Goal: Information Seeking & Learning: Learn about a topic

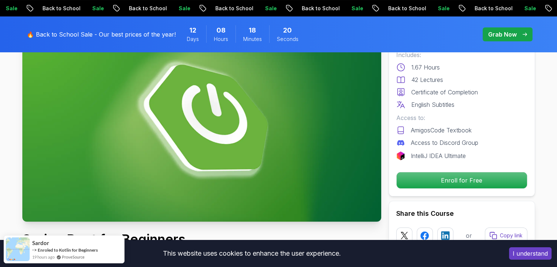
scroll to position [67, 0]
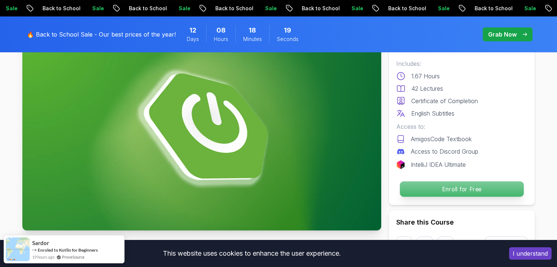
click at [451, 186] on p "Enroll for Free" at bounding box center [461, 189] width 124 height 15
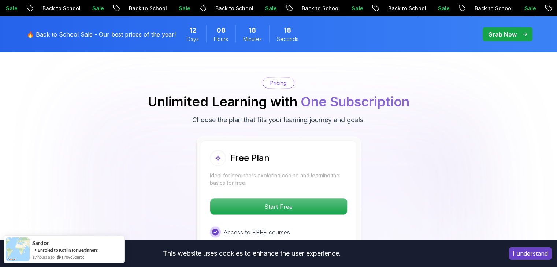
scroll to position [1488, 0]
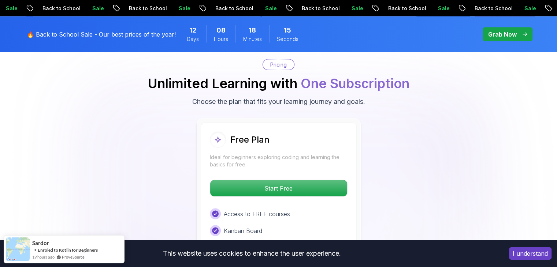
click at [523, 251] on button "I understand" at bounding box center [530, 253] width 42 height 12
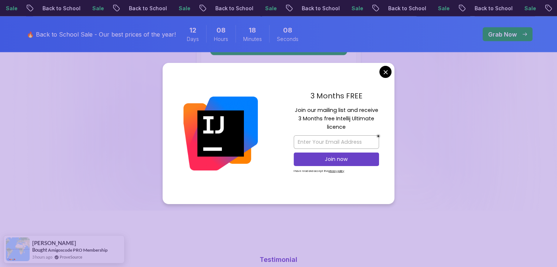
scroll to position [1625, 0]
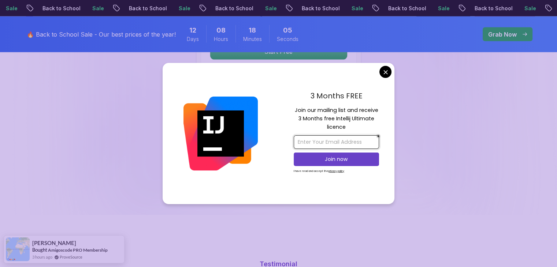
click at [332, 141] on input "email" at bounding box center [336, 142] width 85 height 14
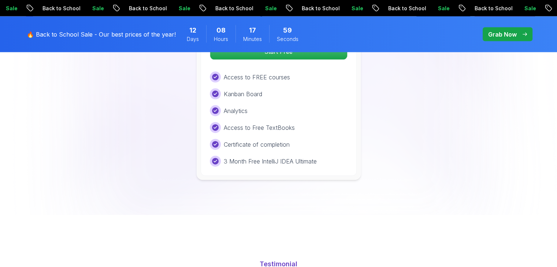
click at [383, 72] on body "Sale Back to School Sale Back to School Sale Back to School Sale Back to School…" at bounding box center [278, 253] width 557 height 3756
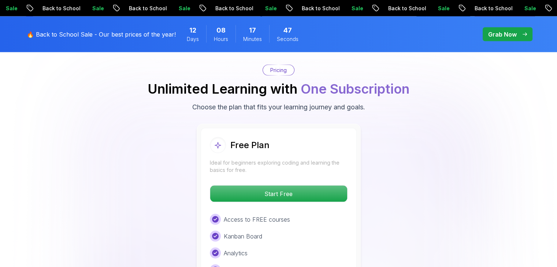
scroll to position [1504, 0]
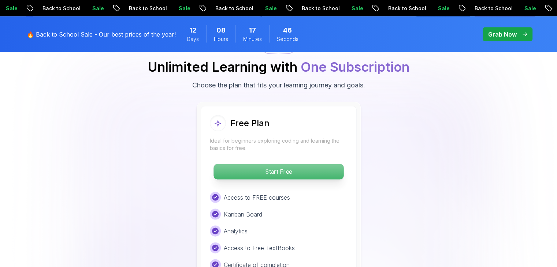
click at [277, 164] on p "Start Free" at bounding box center [278, 171] width 130 height 15
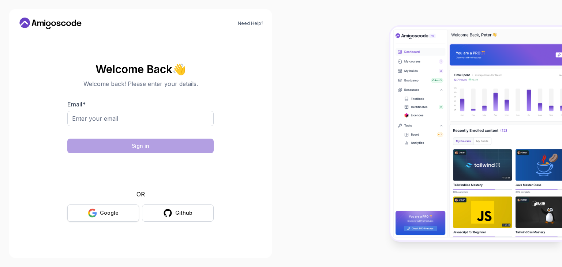
click at [94, 216] on icon "button" at bounding box center [92, 216] width 7 height 4
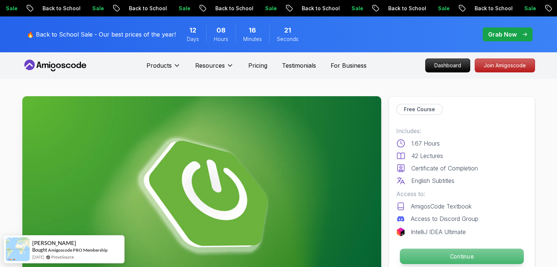
click at [436, 260] on p "Continue" at bounding box center [461, 256] width 124 height 15
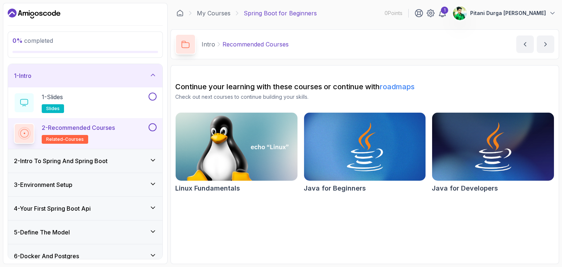
click at [556, 98] on section "0 % completed 1 - Intro 1 - Slides slides 2 - Recommended Courses related-cours…" at bounding box center [281, 133] width 562 height 267
click at [151, 93] on button at bounding box center [153, 97] width 8 height 8
click at [556, 56] on section "2 % completed 1 - Intro 1 - Slides slides 2 - Recommended Courses related-cours…" at bounding box center [281, 133] width 562 height 267
click at [167, 38] on div "2 % completed 1 - Intro 1 - Slides slides 2 - Recommended Courses related-cours…" at bounding box center [85, 133] width 165 height 261
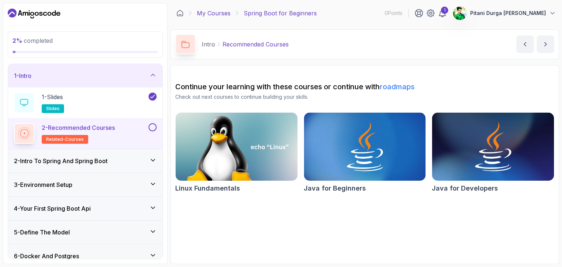
click at [215, 14] on link "My Courses" at bounding box center [214, 13] width 34 height 9
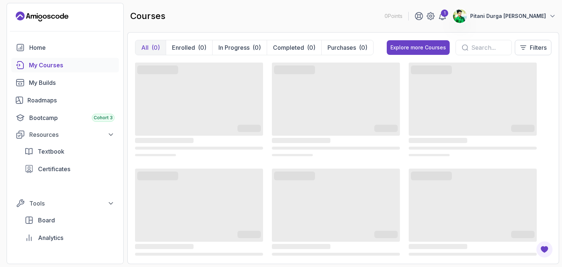
click at [416, 197] on span "‌" at bounding box center [473, 205] width 128 height 73
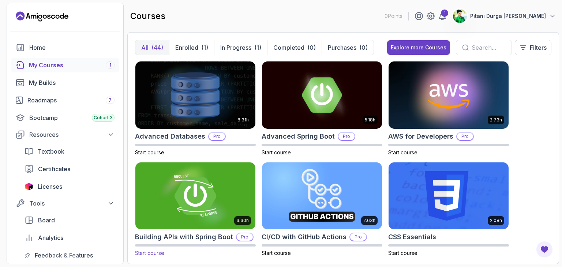
click at [215, 189] on img at bounding box center [196, 196] width 126 height 71
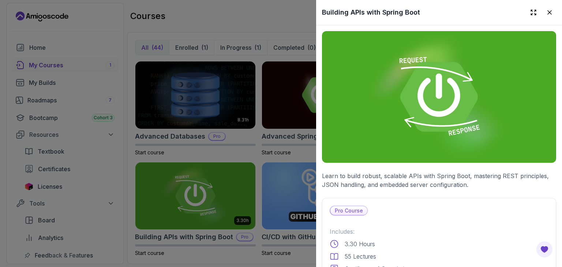
click at [62, 89] on div at bounding box center [281, 133] width 562 height 267
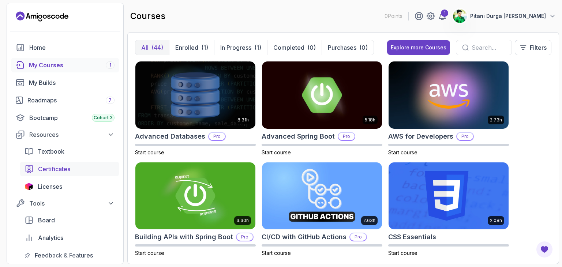
click at [59, 169] on span "Certificates" at bounding box center [54, 169] width 32 height 9
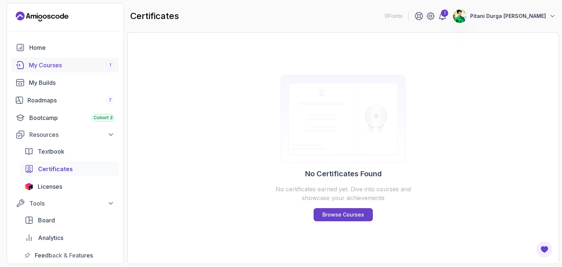
click at [53, 61] on div "My Courses 1" at bounding box center [72, 65] width 86 height 9
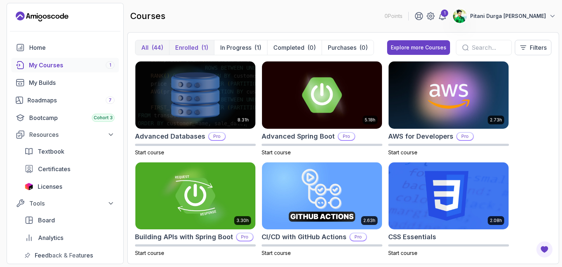
click at [187, 44] on p "Enrolled" at bounding box center [186, 47] width 23 height 9
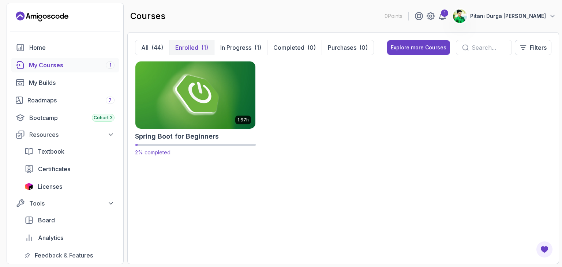
click at [210, 102] on img at bounding box center [196, 95] width 126 height 71
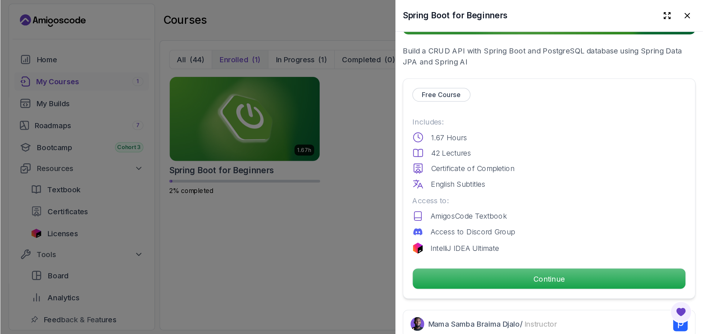
scroll to position [137, 0]
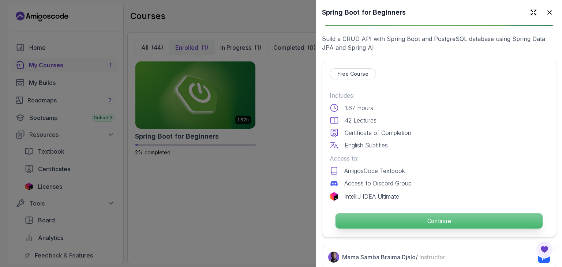
click at [421, 219] on p "Continue" at bounding box center [439, 220] width 207 height 15
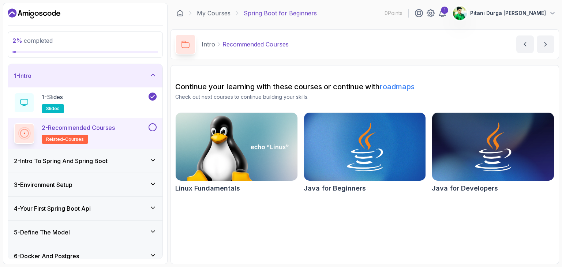
click at [73, 157] on h3 "2 - Intro To Spring And Spring Boot" at bounding box center [61, 161] width 94 height 9
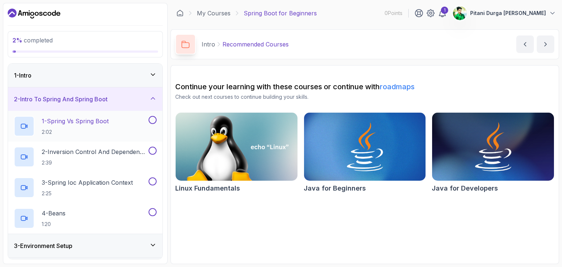
click at [133, 121] on div "1 - Spring Vs Spring Boot 2:02" at bounding box center [80, 126] width 133 height 21
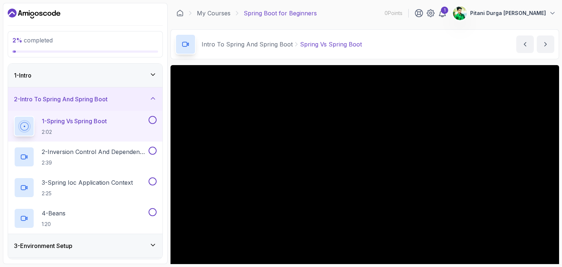
click at [154, 123] on button at bounding box center [153, 120] width 8 height 8
click at [89, 123] on p "1 - Spring Vs Spring Boot" at bounding box center [74, 121] width 65 height 9
click at [447, 12] on icon at bounding box center [442, 13] width 9 height 9
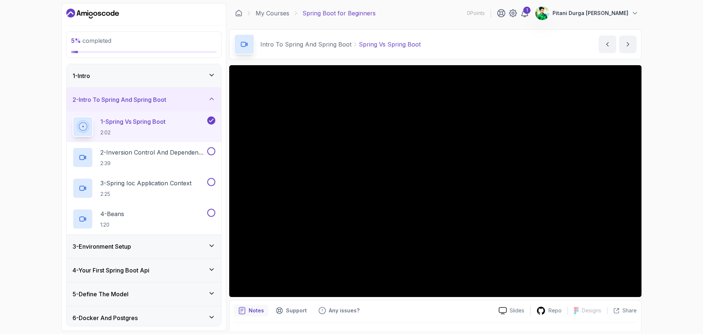
click at [210, 75] on icon at bounding box center [211, 74] width 7 height 7
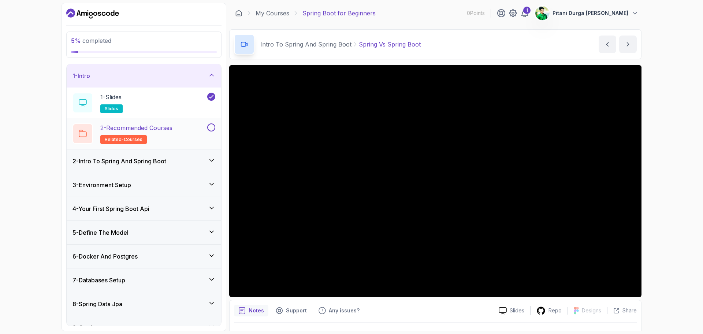
click at [210, 130] on button at bounding box center [211, 127] width 8 height 8
click at [209, 73] on icon at bounding box center [211, 74] width 7 height 7
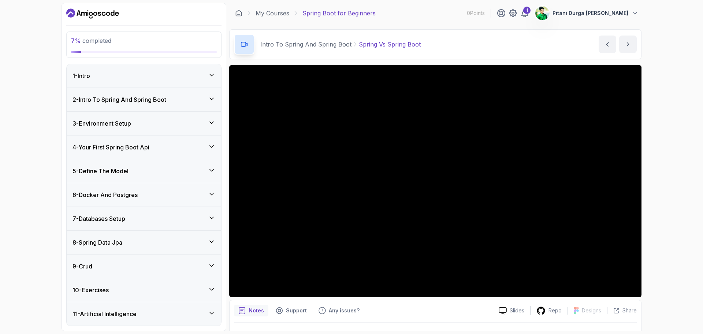
click at [215, 172] on div "5 - Define The Model" at bounding box center [144, 170] width 154 height 23
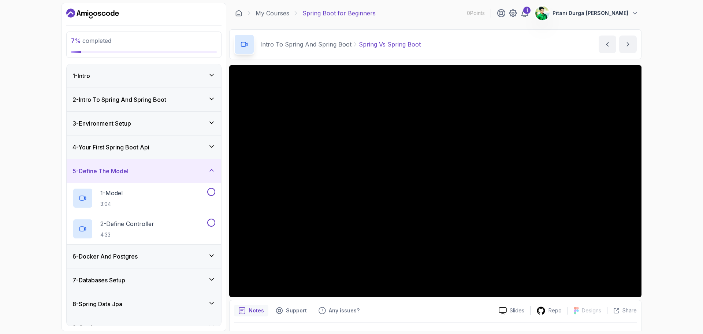
click at [215, 172] on div "5 - Define The Model" at bounding box center [144, 170] width 154 height 23
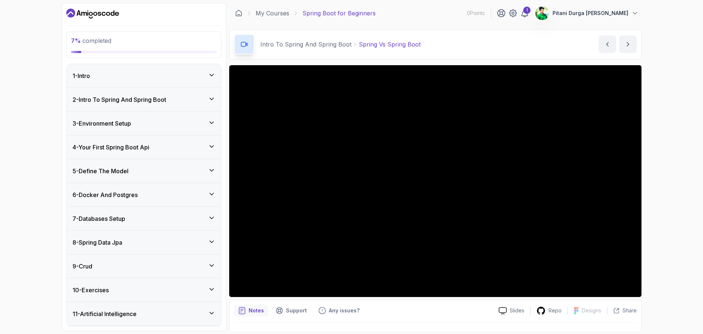
click at [214, 194] on icon at bounding box center [211, 193] width 7 height 7
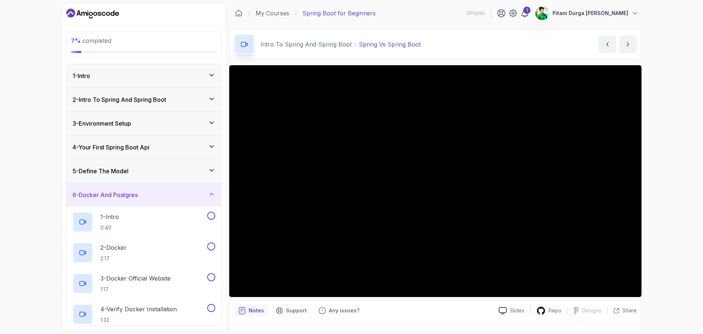
click at [214, 194] on icon at bounding box center [211, 193] width 7 height 7
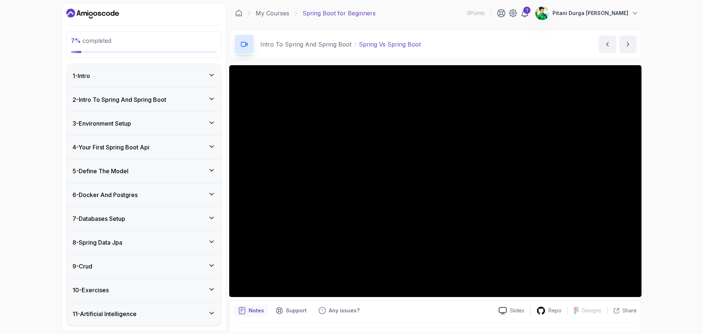
click at [215, 216] on div "7 - Databases Setup" at bounding box center [144, 218] width 154 height 23
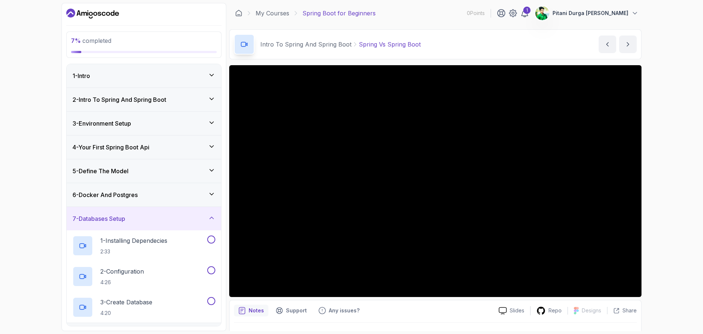
click at [215, 216] on div "7 - Databases Setup" at bounding box center [144, 218] width 154 height 23
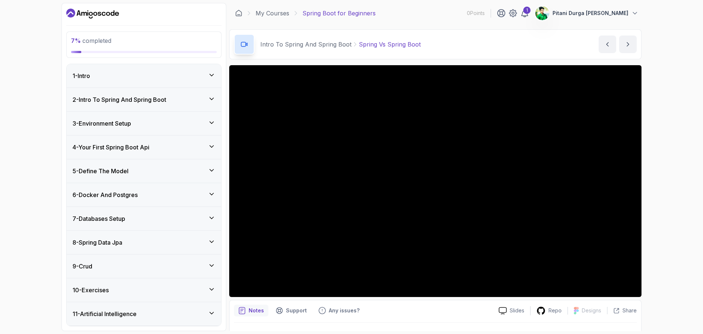
click at [217, 241] on div "8 - Spring Data Jpa" at bounding box center [144, 242] width 154 height 23
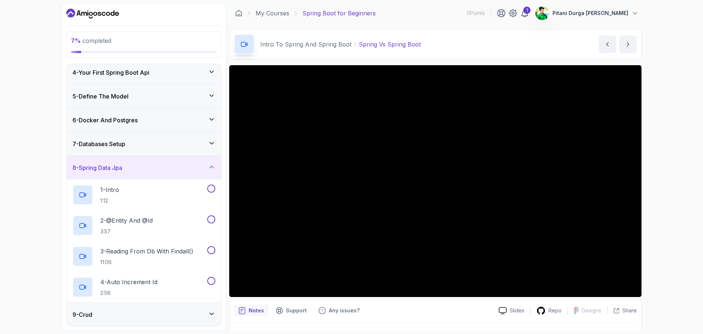
scroll to position [73, 0]
click at [196, 267] on div "9 - Crud" at bounding box center [143, 316] width 143 height 9
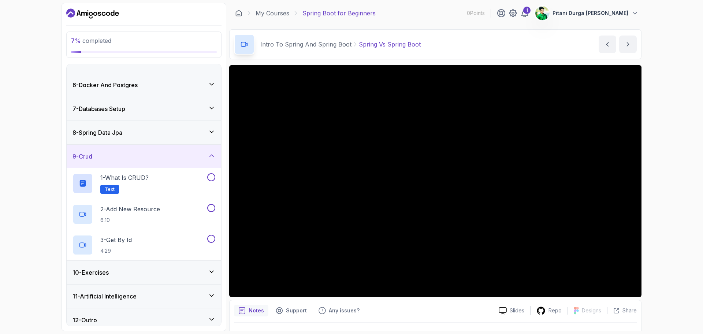
scroll to position [116, 0]
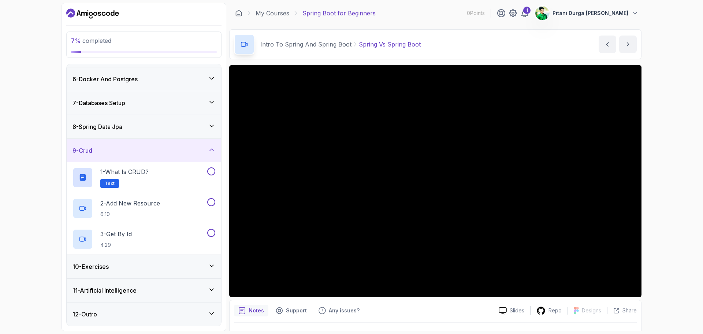
click at [214, 265] on icon at bounding box center [211, 265] width 7 height 7
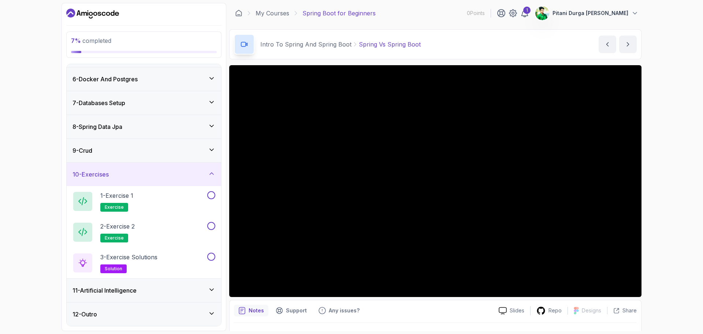
click at [215, 267] on div "11 - Artificial Intelligence" at bounding box center [144, 290] width 154 height 23
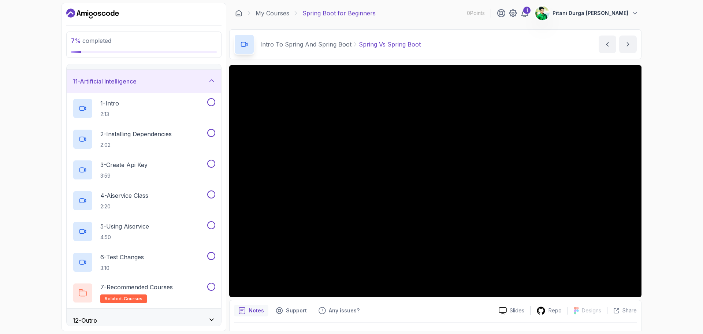
scroll to position [239, 0]
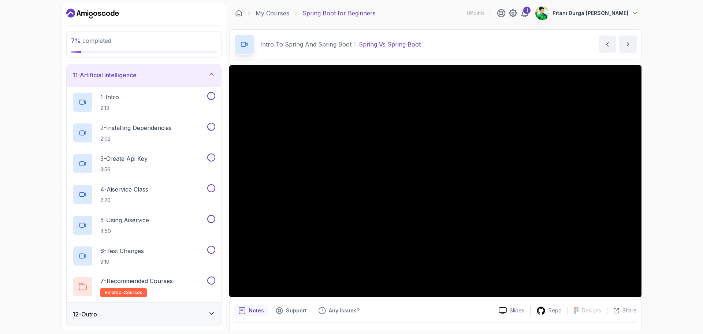
click at [210, 267] on icon at bounding box center [211, 313] width 7 height 7
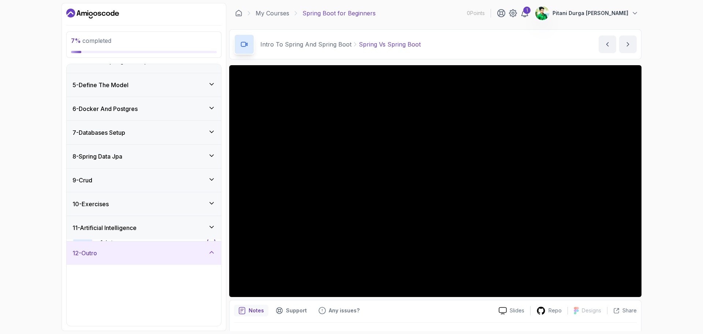
scroll to position [85, 0]
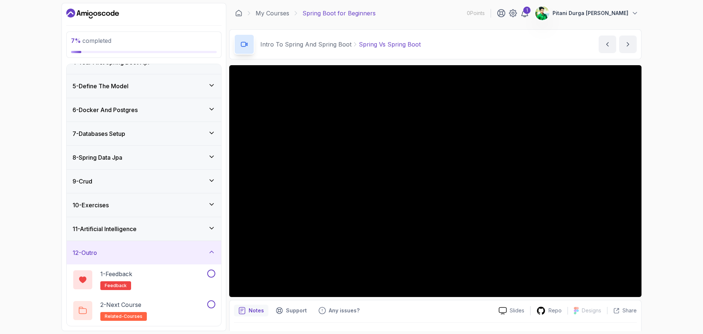
drag, startPoint x: 702, startPoint y: 171, endPoint x: 702, endPoint y: 60, distance: 110.6
click at [556, 60] on div "7 % completed 1 - Intro 2 - Intro To Spring And Spring Boot 3 - Environment Set…" at bounding box center [351, 167] width 703 height 334
click at [215, 67] on div "4 - Your First Spring Boot Api" at bounding box center [144, 62] width 154 height 23
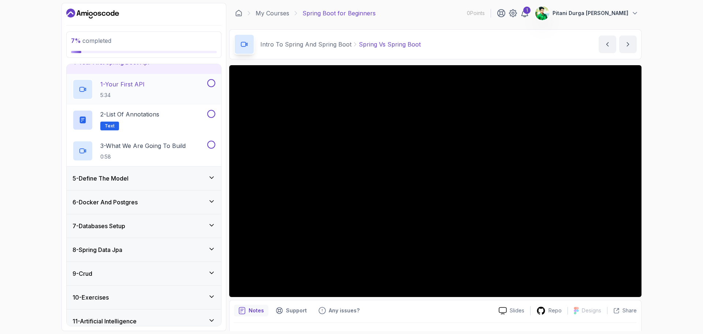
click at [213, 83] on button at bounding box center [211, 83] width 8 height 8
click at [212, 111] on button at bounding box center [211, 114] width 8 height 8
click at [212, 148] on button at bounding box center [211, 145] width 8 height 8
click at [212, 170] on div "5 - Define The Model" at bounding box center [144, 178] width 154 height 23
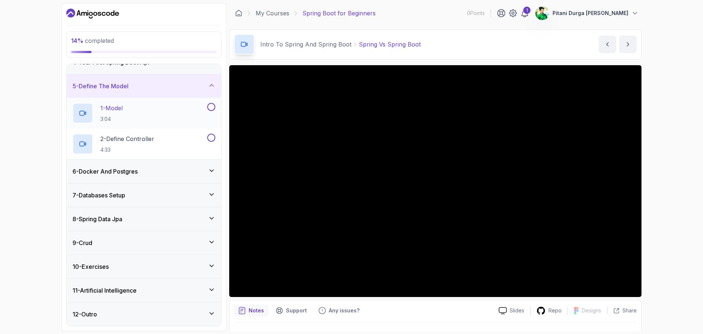
click at [213, 106] on button at bounding box center [211, 107] width 8 height 8
click at [212, 137] on button at bounding box center [211, 138] width 8 height 8
click at [211, 167] on icon at bounding box center [211, 170] width 7 height 7
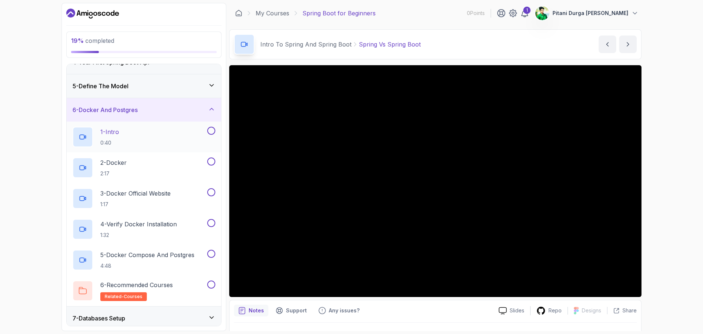
click at [209, 133] on button at bounding box center [211, 131] width 8 height 8
click at [211, 164] on button at bounding box center [211, 161] width 8 height 8
click at [217, 192] on div "3 - Docker Official Website 1:17" at bounding box center [144, 198] width 154 height 31
click at [215, 193] on button at bounding box center [211, 192] width 8 height 8
click at [211, 223] on button at bounding box center [211, 223] width 8 height 8
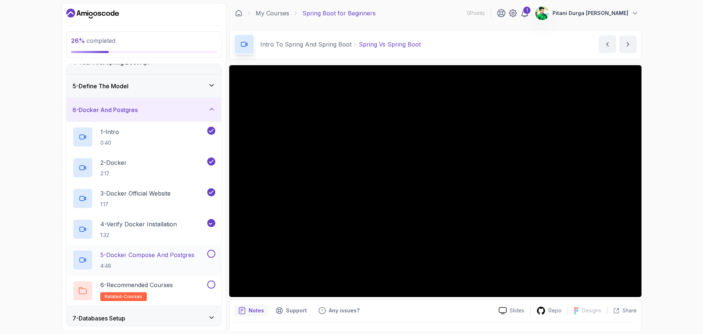
click at [213, 253] on button at bounding box center [211, 254] width 8 height 8
click at [211, 267] on button at bounding box center [211, 284] width 8 height 8
click at [212, 90] on div "5 - Define The Model" at bounding box center [144, 85] width 154 height 23
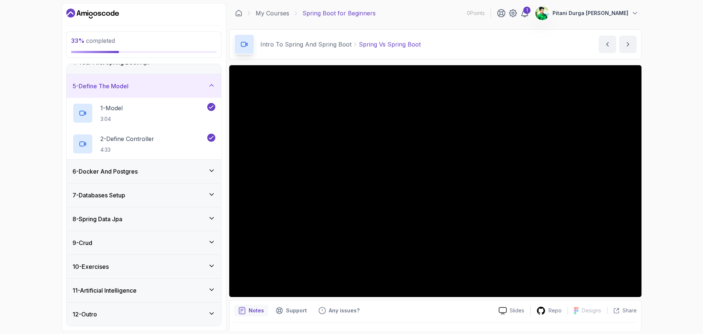
click at [205, 191] on div "7 - Databases Setup" at bounding box center [143, 195] width 143 height 9
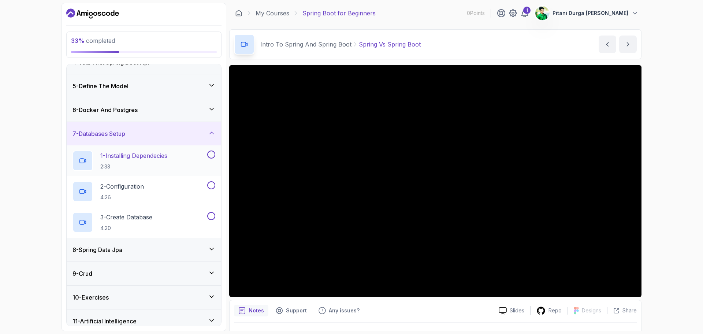
click at [219, 152] on div "1 - Installing Dependecies 2:33" at bounding box center [144, 160] width 154 height 31
click at [211, 181] on button at bounding box center [211, 185] width 8 height 8
click at [212, 153] on button at bounding box center [211, 154] width 8 height 8
click at [208, 215] on button at bounding box center [211, 216] width 8 height 8
click at [212, 249] on icon at bounding box center [212, 249] width 4 height 2
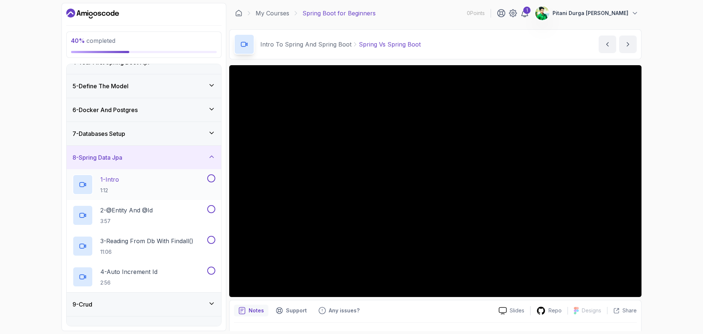
click at [215, 180] on div at bounding box center [211, 178] width 10 height 8
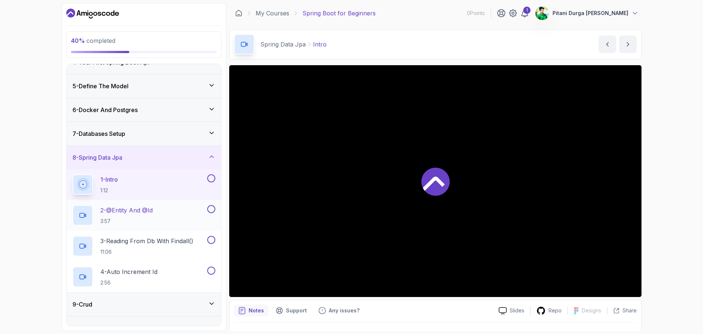
click at [211, 210] on button at bounding box center [211, 209] width 8 height 8
click at [211, 210] on icon at bounding box center [211, 208] width 7 height 7
click at [209, 176] on button at bounding box center [211, 178] width 8 height 8
click at [211, 207] on button at bounding box center [211, 209] width 8 height 8
click at [212, 242] on button at bounding box center [211, 240] width 8 height 8
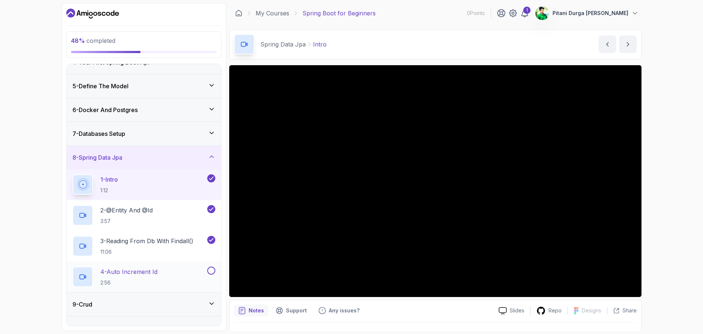
click at [213, 267] on button at bounding box center [211, 271] width 8 height 8
click at [212, 267] on div "9 - Crud" at bounding box center [144, 303] width 154 height 23
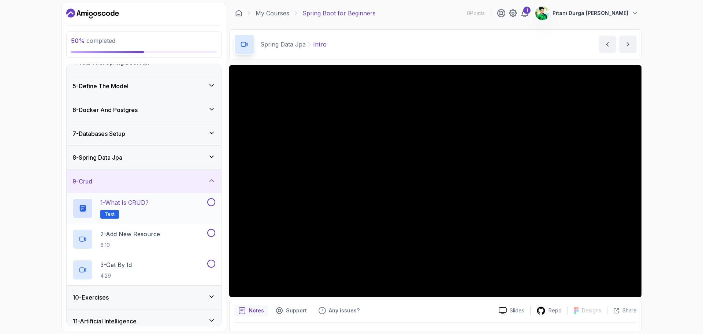
click at [213, 198] on button at bounding box center [211, 202] width 8 height 8
click at [213, 234] on button at bounding box center [211, 233] width 8 height 8
click at [213, 264] on button at bounding box center [211, 264] width 8 height 8
click at [214, 267] on div "10 - Exercises" at bounding box center [143, 297] width 143 height 9
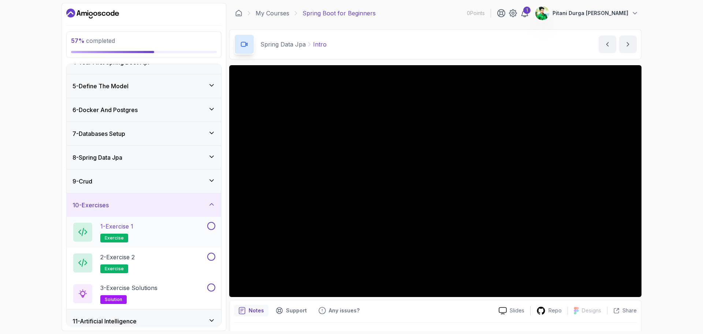
click at [210, 221] on div "1 - Exercise 1 exercise" at bounding box center [144, 232] width 154 height 31
click at [211, 256] on button at bounding box center [211, 257] width 8 height 8
click at [210, 229] on button at bounding box center [211, 226] width 8 height 8
click at [210, 267] on button at bounding box center [211, 287] width 8 height 8
click at [213, 188] on div "9 - Crud" at bounding box center [144, 180] width 154 height 23
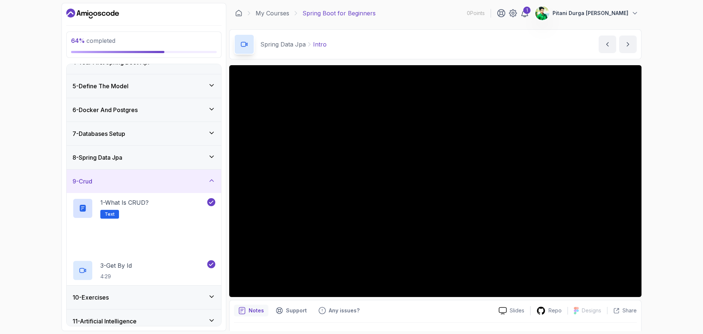
click at [213, 188] on div "9 - Crud" at bounding box center [144, 180] width 154 height 23
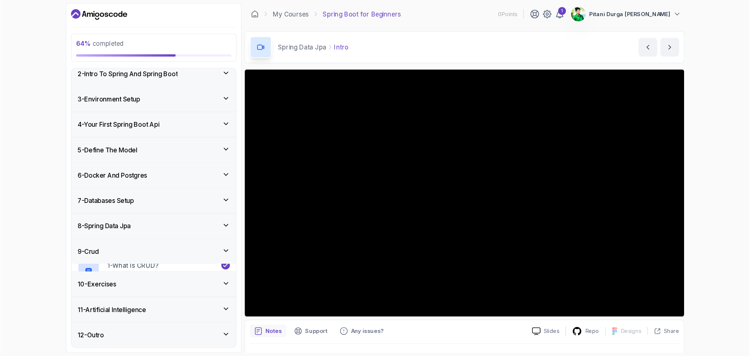
scroll to position [23, 0]
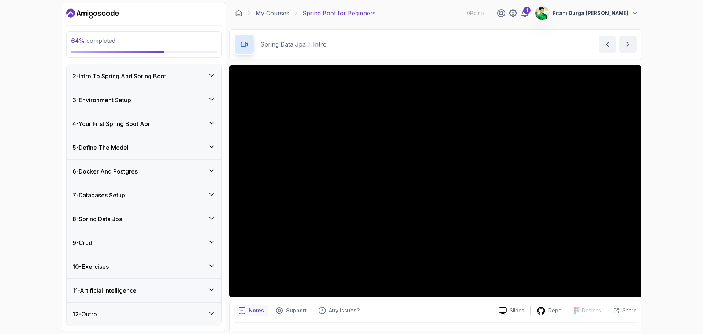
click at [208, 267] on icon at bounding box center [211, 313] width 7 height 7
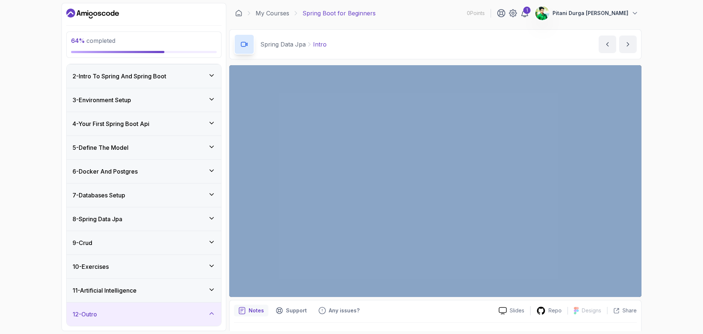
drag, startPoint x: 228, startPoint y: 245, endPoint x: 230, endPoint y: 317, distance: 72.1
click at [230, 267] on div "64 % completed 1 - Intro 2 - Intro To Spring And Spring Boot 3 - Environment Se…" at bounding box center [352, 167] width 580 height 328
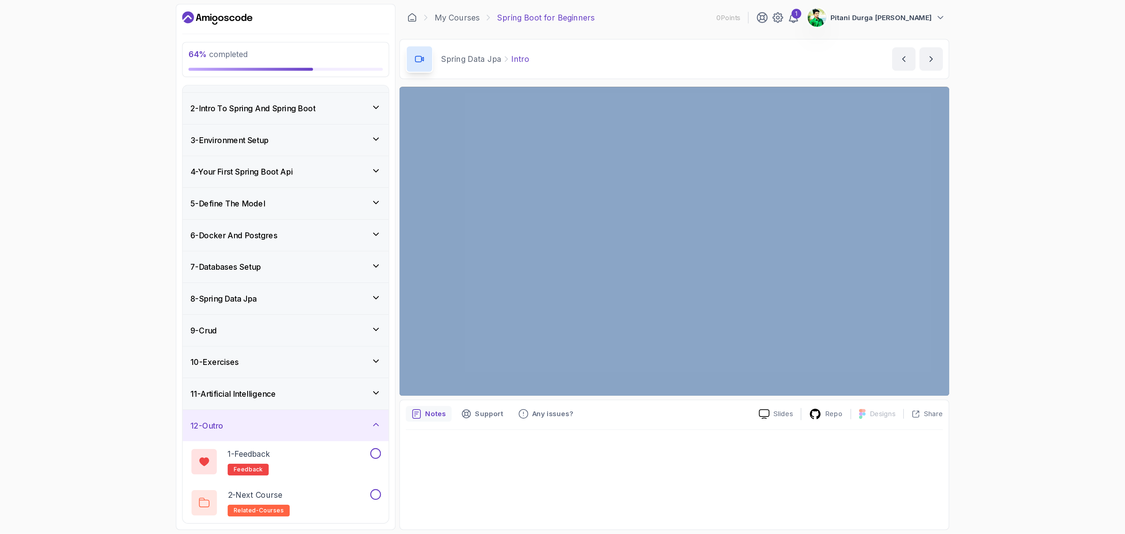
scroll to position [0, 0]
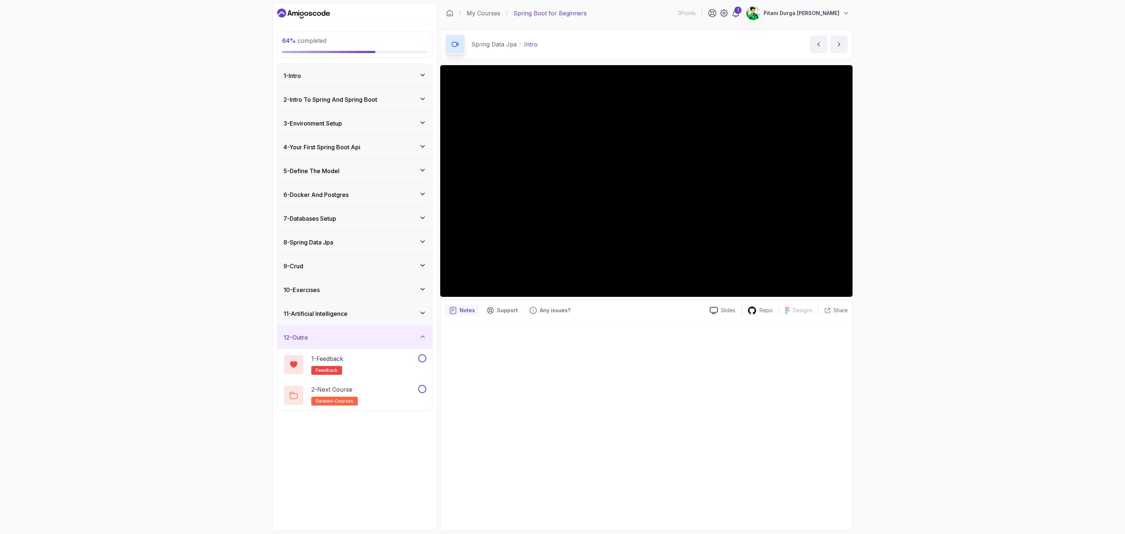
drag, startPoint x: 682, startPoint y: 1, endPoint x: 526, endPoint y: 404, distance: 432.6
click at [526, 267] on div at bounding box center [646, 425] width 403 height 204
click at [416, 267] on div "11 - Artificial Intelligence" at bounding box center [354, 313] width 154 height 23
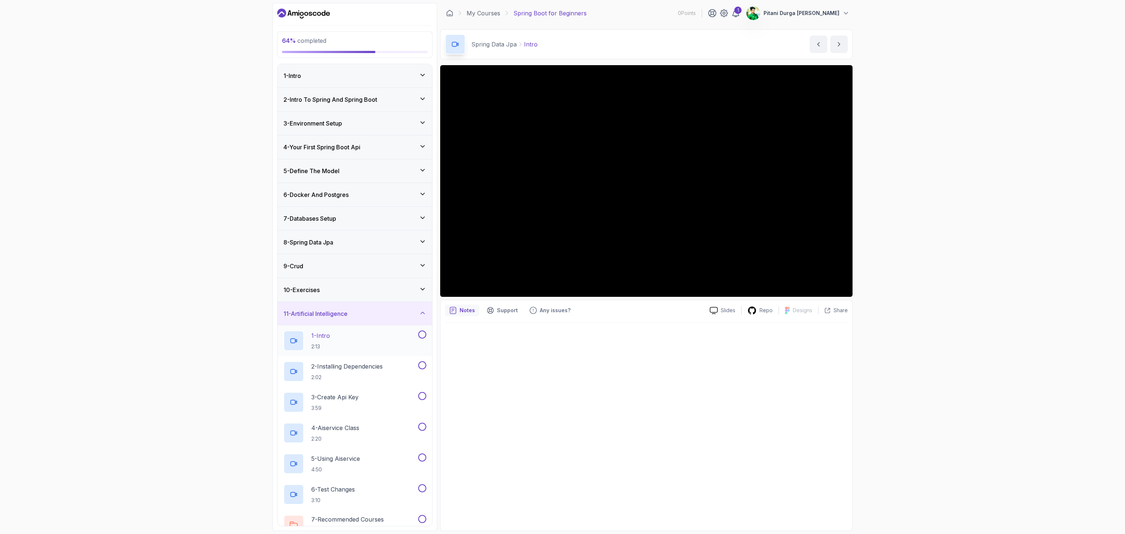
click at [419, 267] on button at bounding box center [422, 335] width 8 height 8
click at [422, 267] on button at bounding box center [422, 365] width 8 height 8
click at [422, 267] on button at bounding box center [422, 396] width 8 height 8
click at [425, 267] on button at bounding box center [422, 427] width 8 height 8
click at [425, 267] on div "5 - Using Aiservice 4:50" at bounding box center [354, 463] width 154 height 31
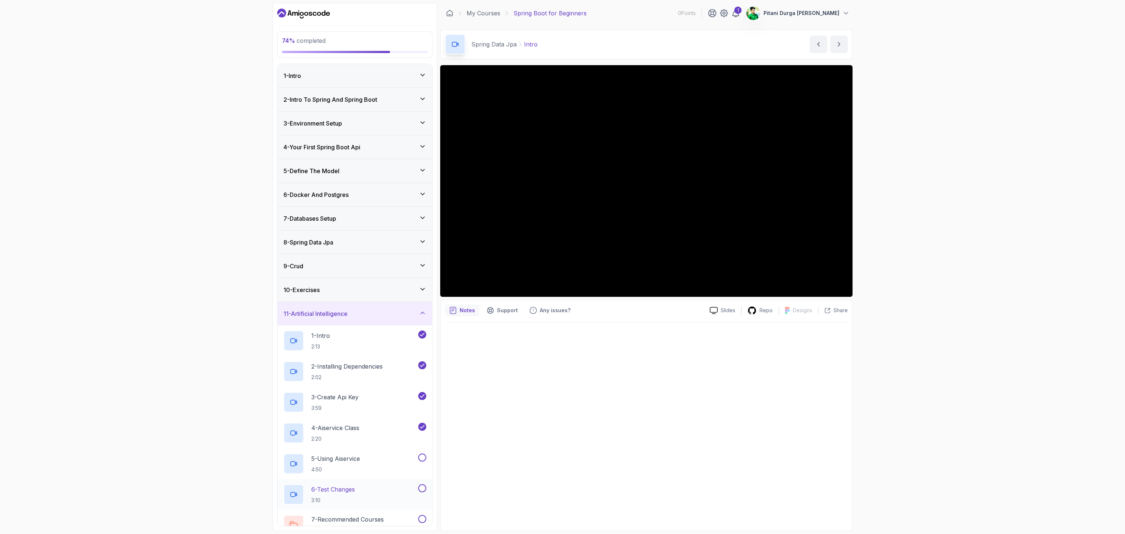
click at [423, 267] on button at bounding box center [422, 488] width 8 height 8
click at [425, 267] on div at bounding box center [422, 519] width 10 height 8
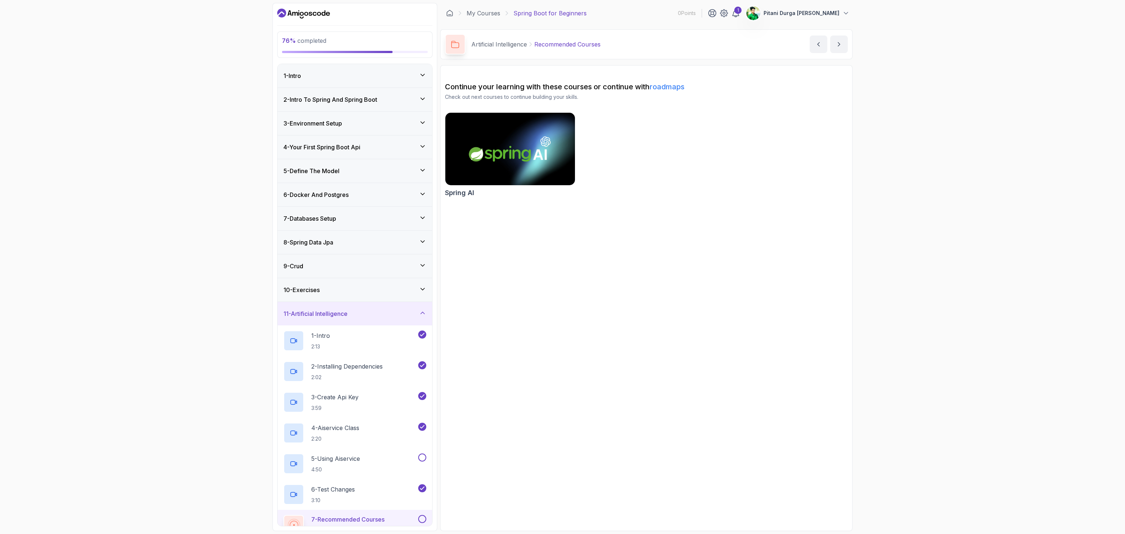
click at [420, 267] on div "11 - Artificial Intelligence" at bounding box center [354, 313] width 143 height 9
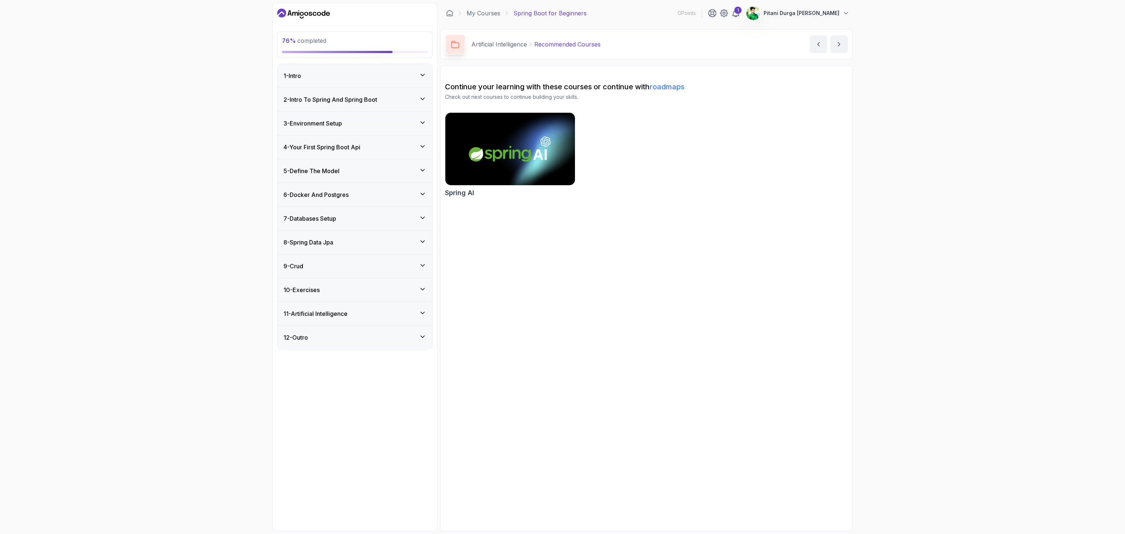
click at [419, 267] on div "12 - Outro" at bounding box center [354, 337] width 143 height 9
click at [419, 267] on button at bounding box center [422, 358] width 8 height 8
click at [420, 267] on button at bounding box center [422, 389] width 8 height 8
click at [417, 92] on div "2 - Intro To Spring And Spring Boot" at bounding box center [354, 99] width 154 height 23
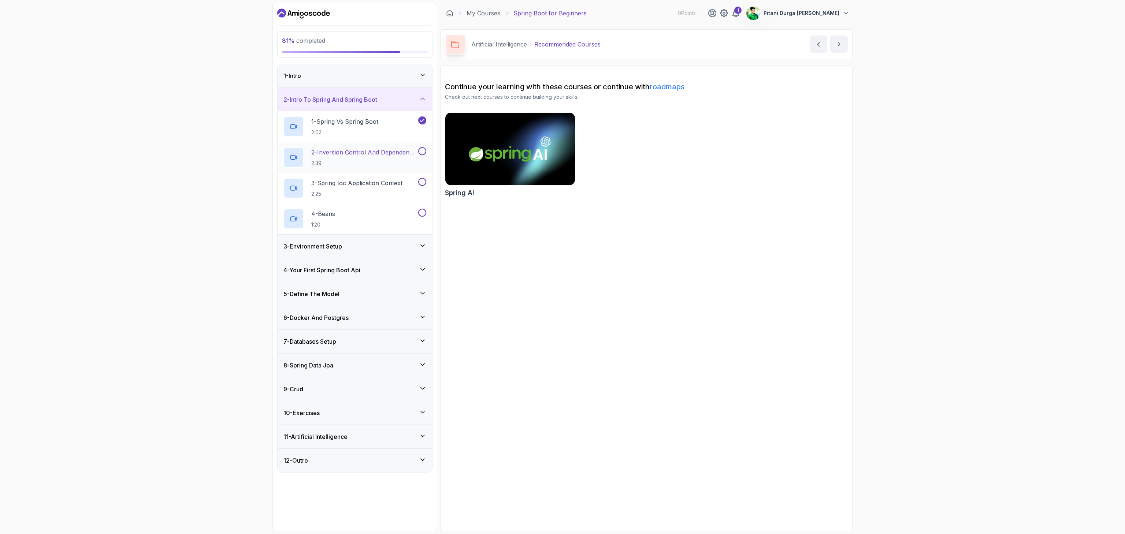
click at [423, 151] on button at bounding box center [422, 151] width 8 height 8
click at [420, 189] on button "3 - Spring Ioc Application Context 2:25" at bounding box center [354, 188] width 143 height 21
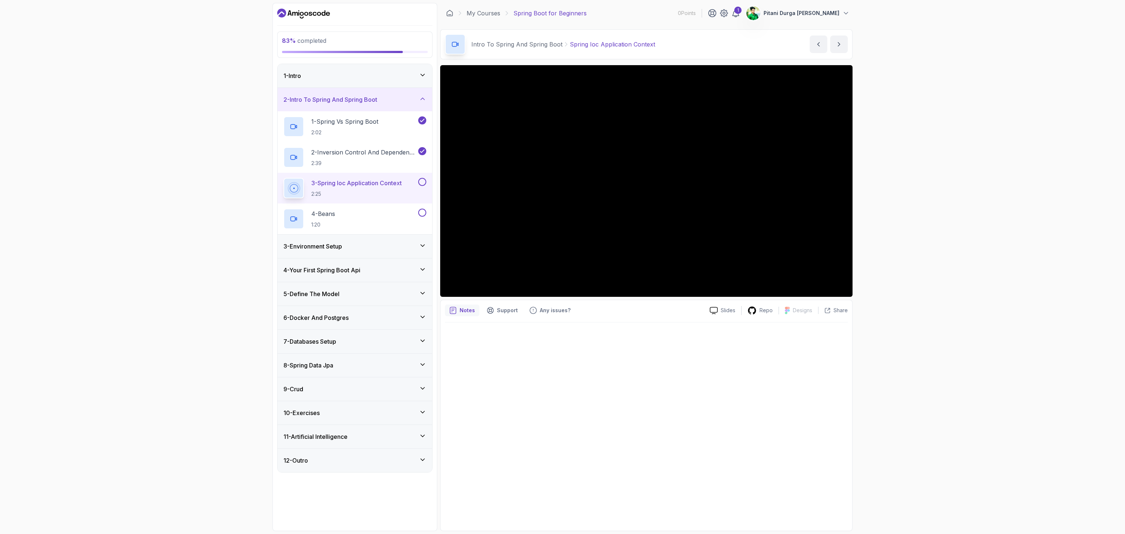
click at [420, 182] on button at bounding box center [422, 182] width 8 height 8
click at [421, 217] on button at bounding box center [422, 213] width 8 height 8
click at [421, 246] on icon at bounding box center [422, 245] width 7 height 7
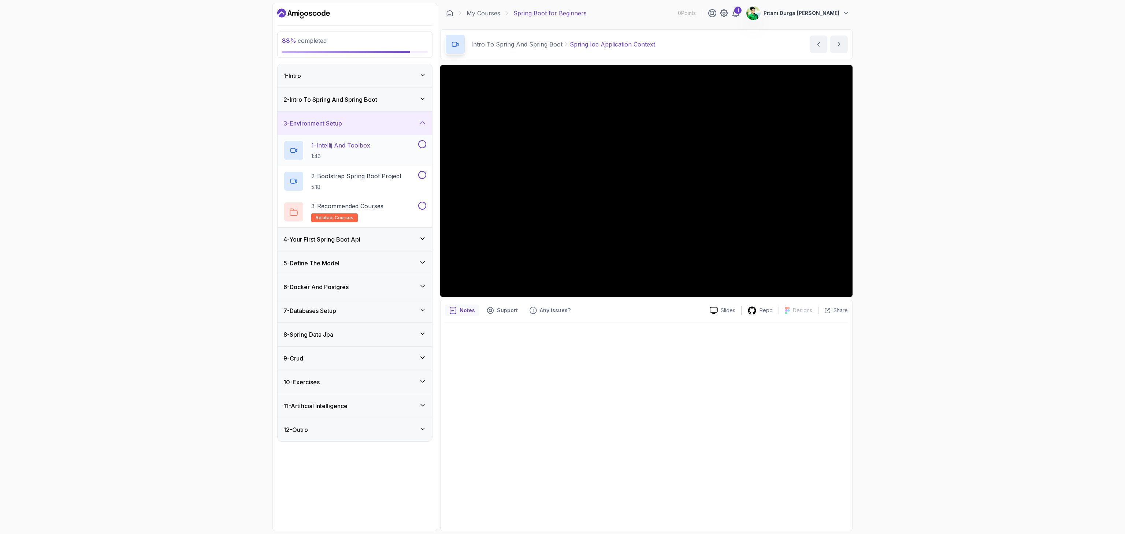
click at [422, 148] on button at bounding box center [422, 144] width 8 height 8
click at [421, 173] on button at bounding box center [422, 175] width 8 height 8
click at [420, 207] on button at bounding box center [422, 206] width 8 height 8
click at [422, 240] on icon at bounding box center [422, 238] width 7 height 7
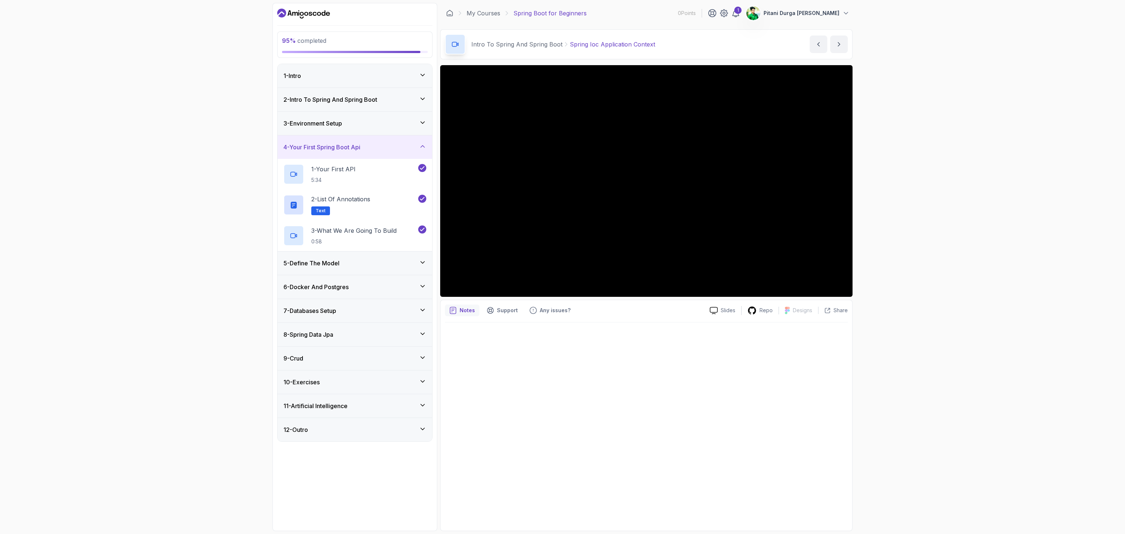
click at [417, 261] on div "5 - Define The Model" at bounding box center [354, 263] width 143 height 9
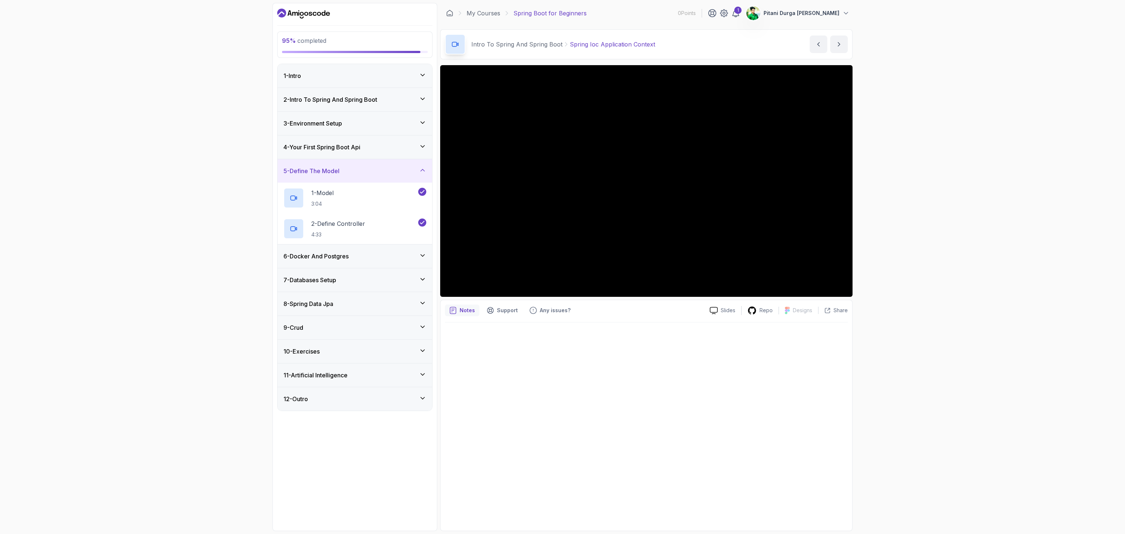
click at [420, 259] on icon at bounding box center [422, 255] width 7 height 7
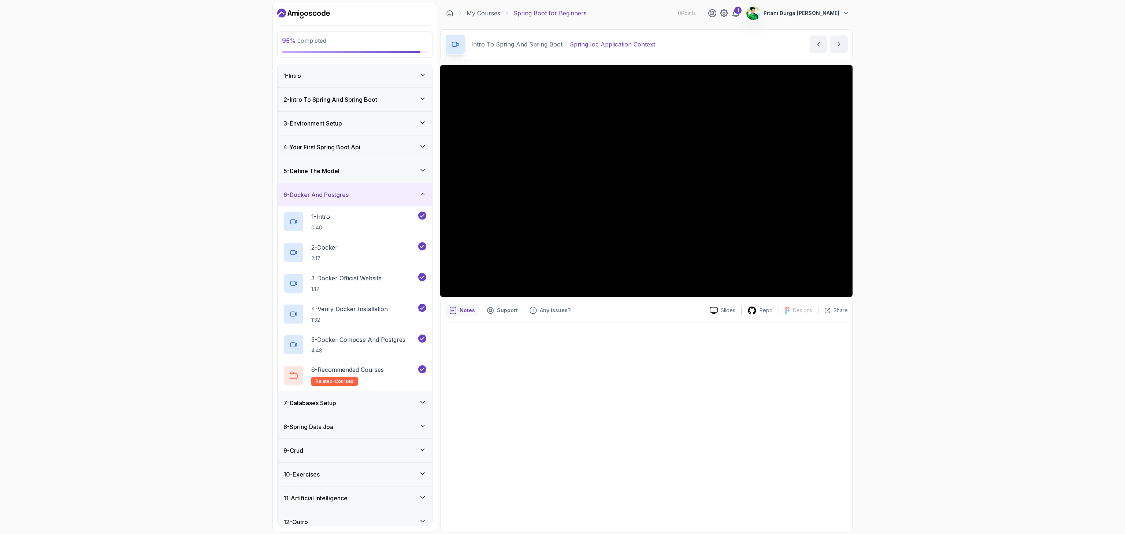
click at [423, 267] on icon at bounding box center [423, 402] width 4 height 2
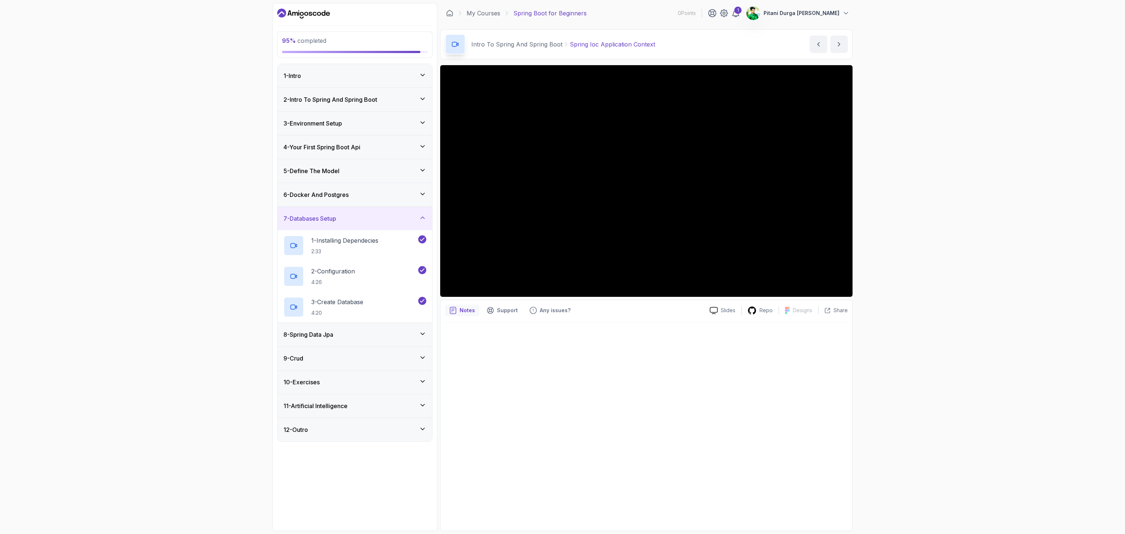
click at [427, 267] on div "8 - Spring Data Jpa" at bounding box center [354, 334] width 154 height 23
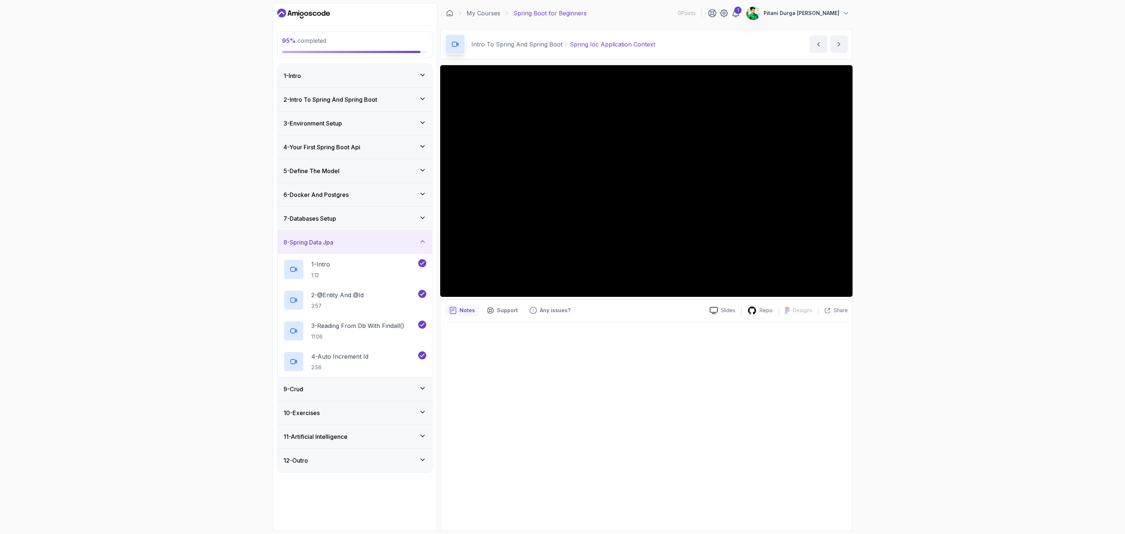
click at [422, 267] on div "9 - Crud" at bounding box center [354, 388] width 154 height 23
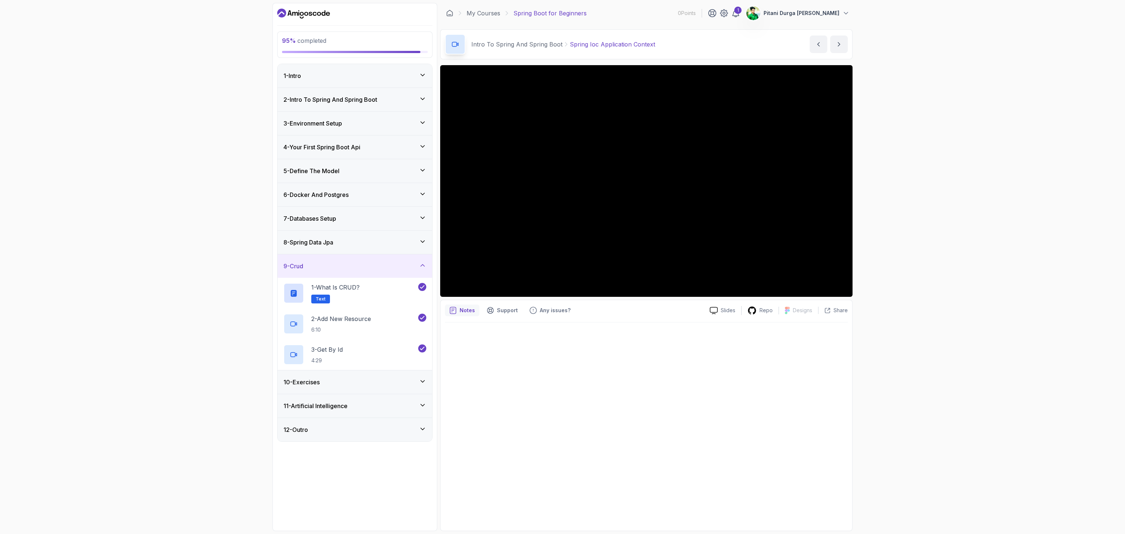
click at [422, 267] on icon at bounding box center [422, 381] width 7 height 7
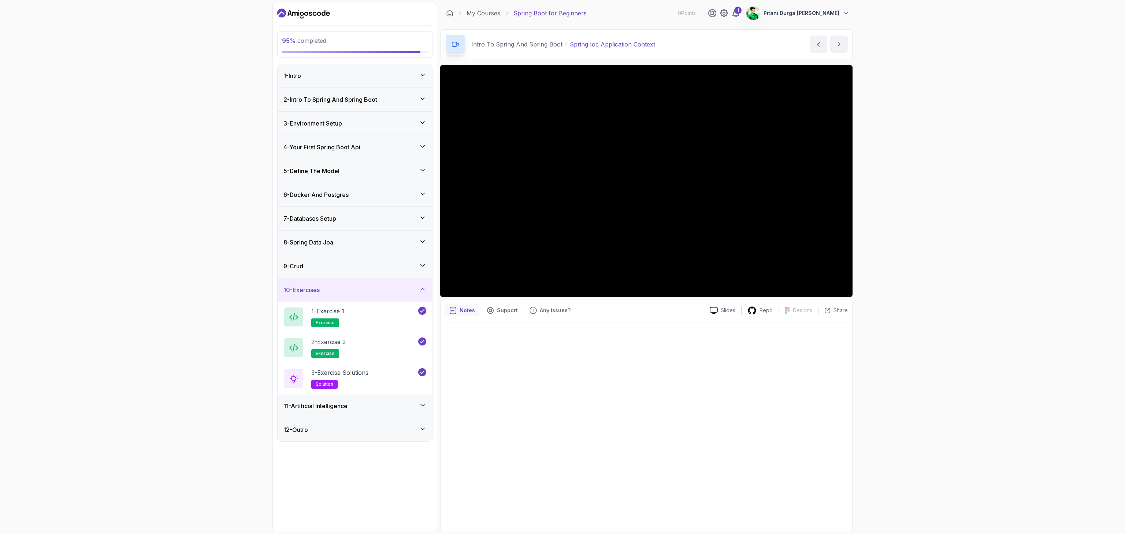
click at [420, 267] on div "11 - Artificial Intelligence" at bounding box center [354, 405] width 154 height 23
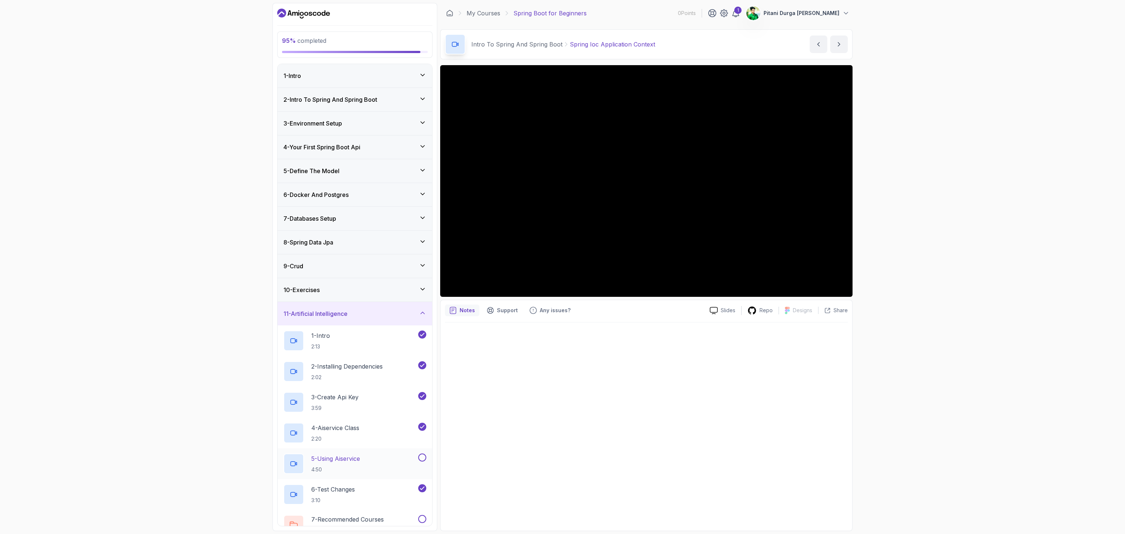
click at [420, 267] on button at bounding box center [422, 458] width 8 height 8
click at [419, 267] on button at bounding box center [422, 519] width 8 height 8
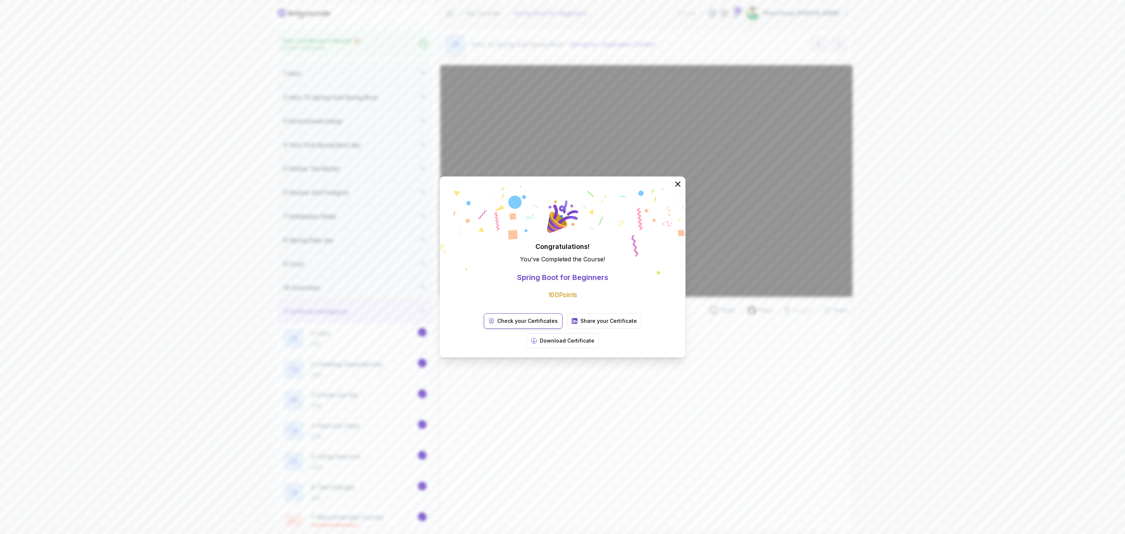
click at [521, 267] on p "Check your Certificates" at bounding box center [527, 320] width 60 height 7
click at [556, 267] on p "Share your Certificate" at bounding box center [608, 320] width 56 height 7
click at [554, 267] on p "Download Certificate" at bounding box center [567, 340] width 55 height 7
click at [556, 267] on p "Download Certificate" at bounding box center [567, 340] width 55 height 7
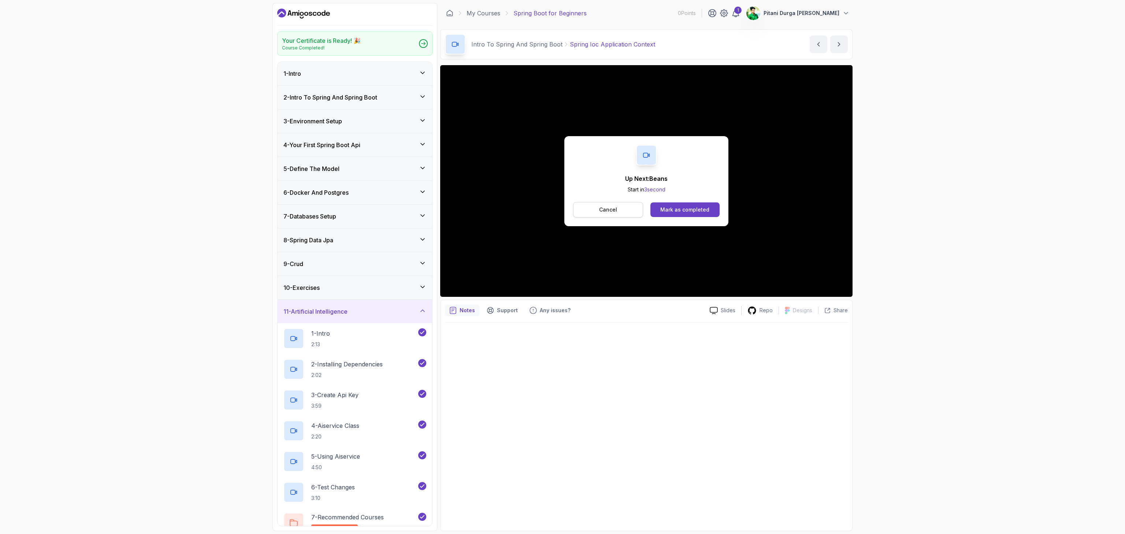
click at [556, 210] on p "Cancel" at bounding box center [608, 209] width 18 height 7
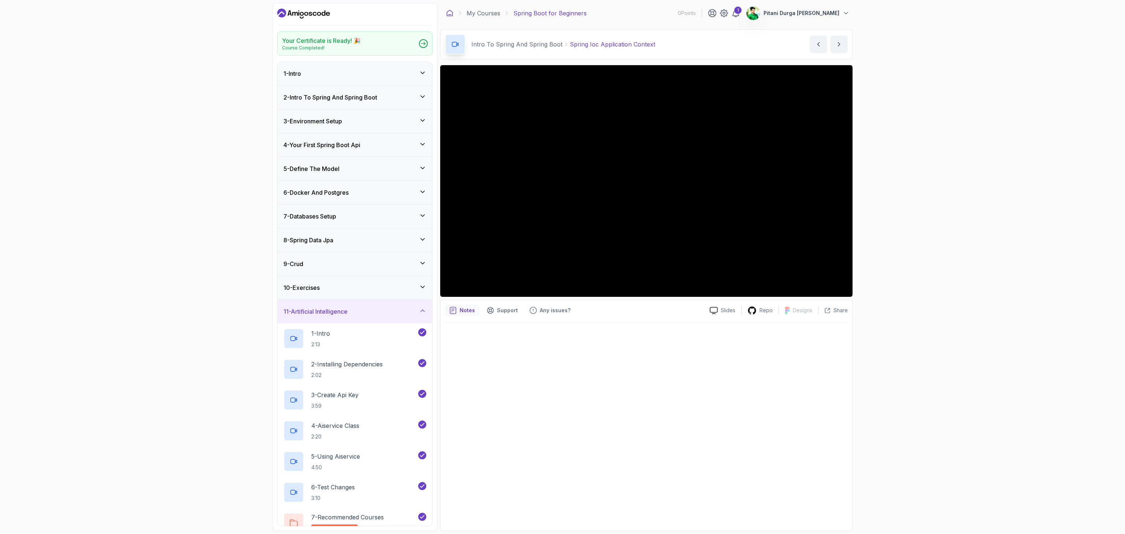
click at [450, 13] on icon at bounding box center [449, 13] width 7 height 7
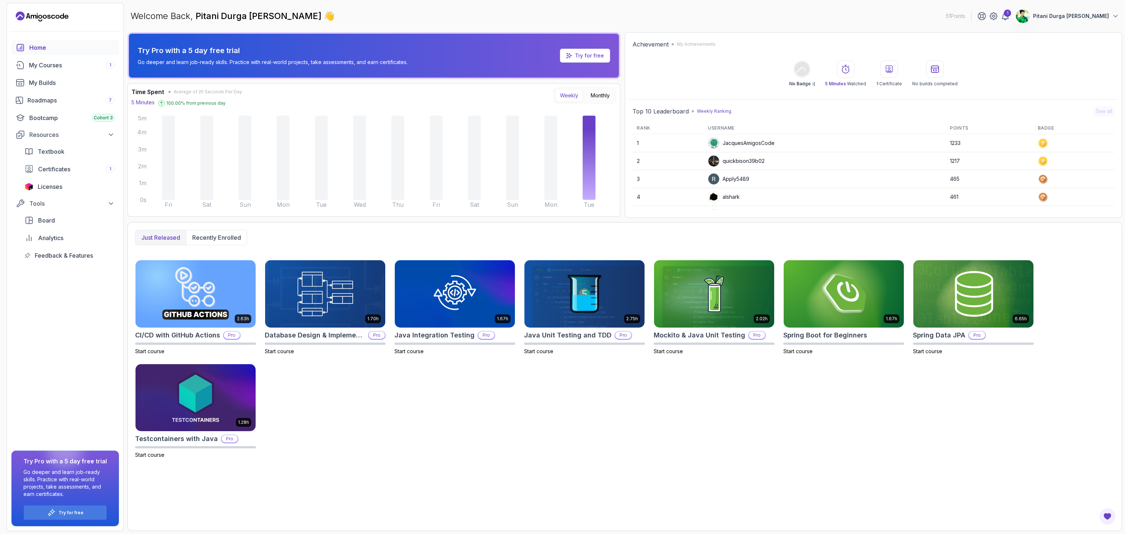
click at [485, 267] on div "2.63h CI/CD with GitHub Actions Pro Start course 1.70h Database Design & Implem…" at bounding box center [624, 359] width 979 height 199
click at [44, 72] on link "My Courses 1" at bounding box center [65, 65] width 108 height 15
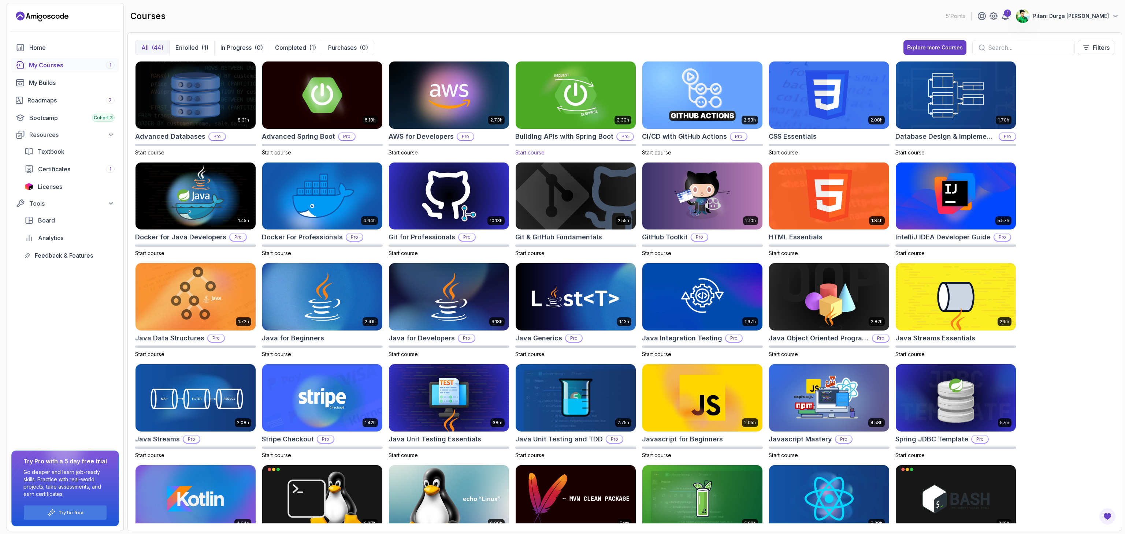
click at [556, 105] on img at bounding box center [576, 95] width 126 height 71
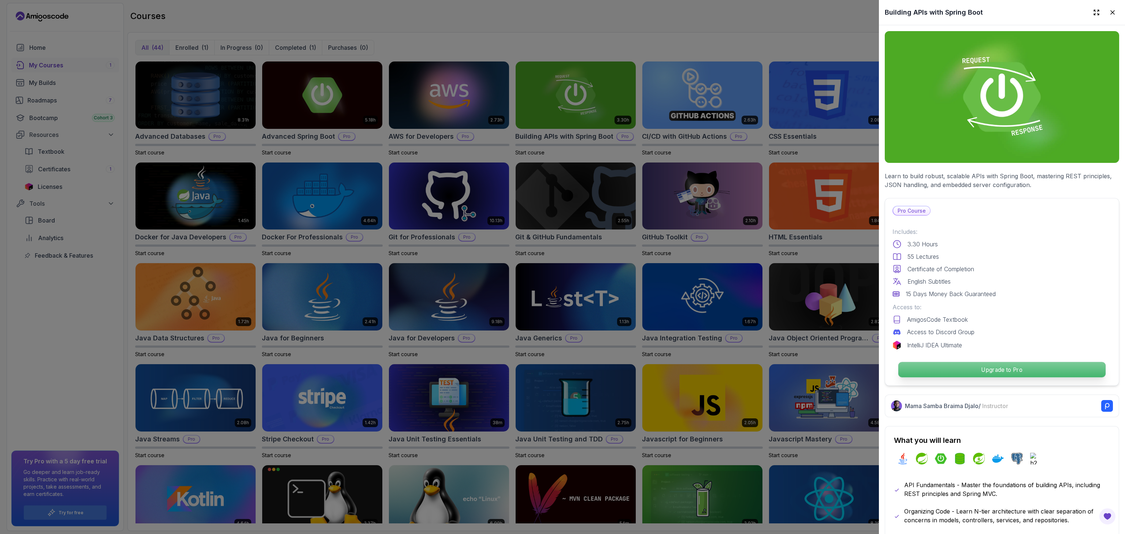
click at [556, 267] on p "Upgrade to Pro" at bounding box center [1001, 369] width 207 height 15
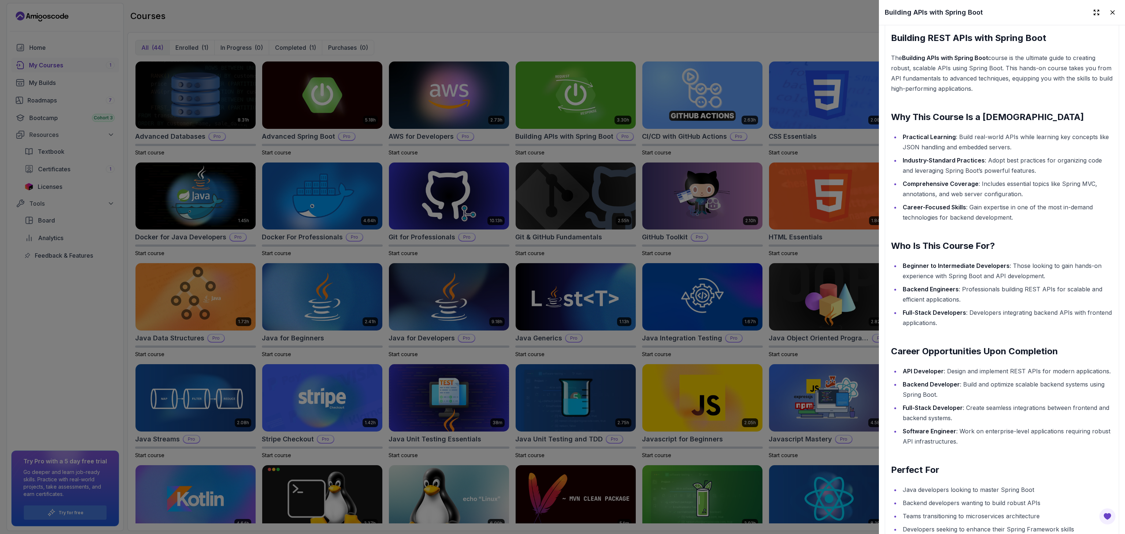
scroll to position [668, 0]
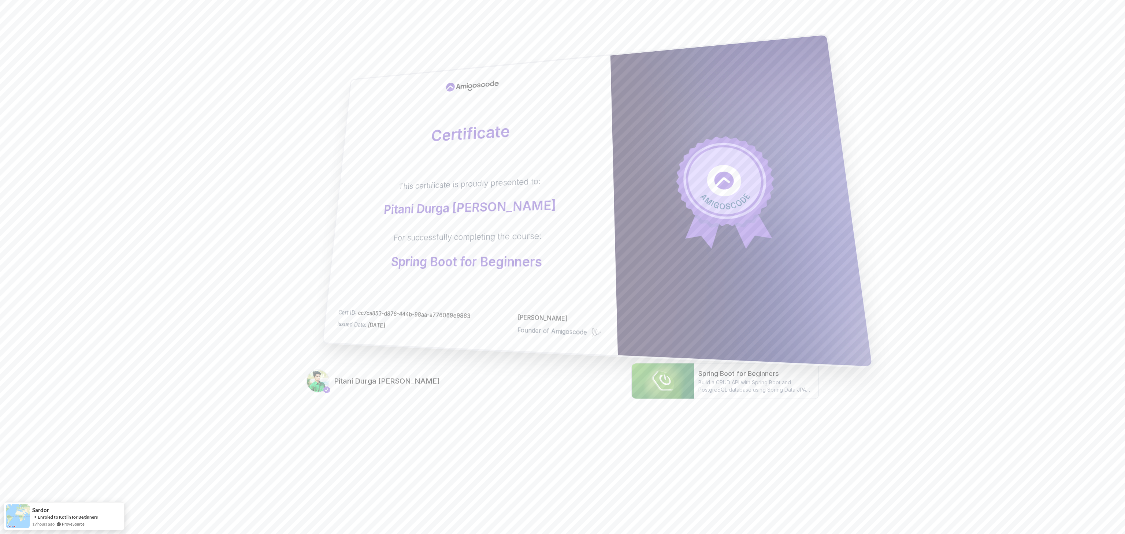
click at [441, 157] on div "Certificate This certificate is proudly presented to: Pitani Durga Ganga Prasad…" at bounding box center [470, 206] width 295 height 300
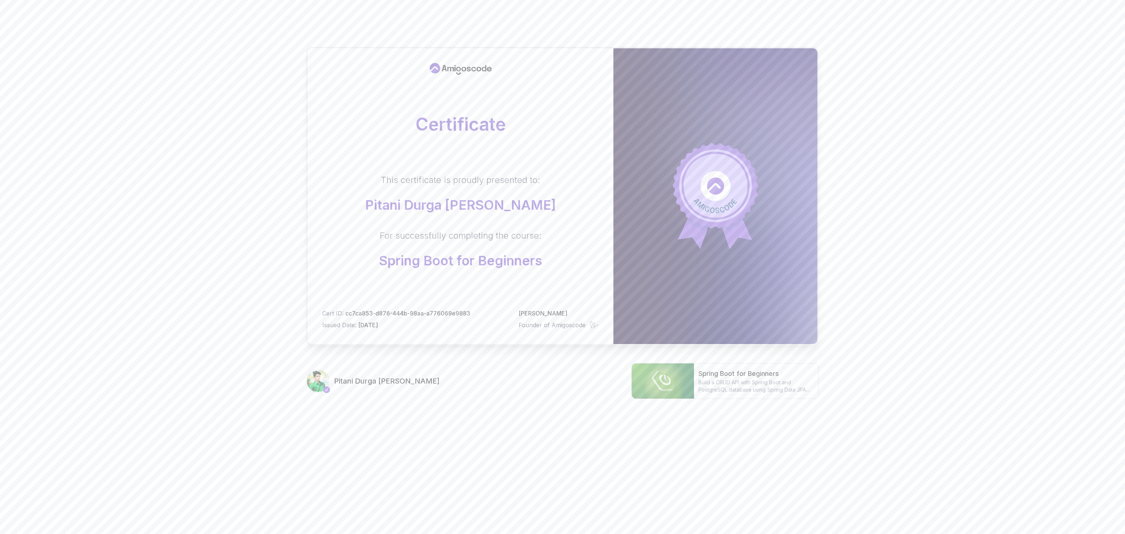
click at [501, 399] on div "Certificate This certificate is proudly presented to: Pitani Durga [PERSON_NAME…" at bounding box center [562, 223] width 513 height 411
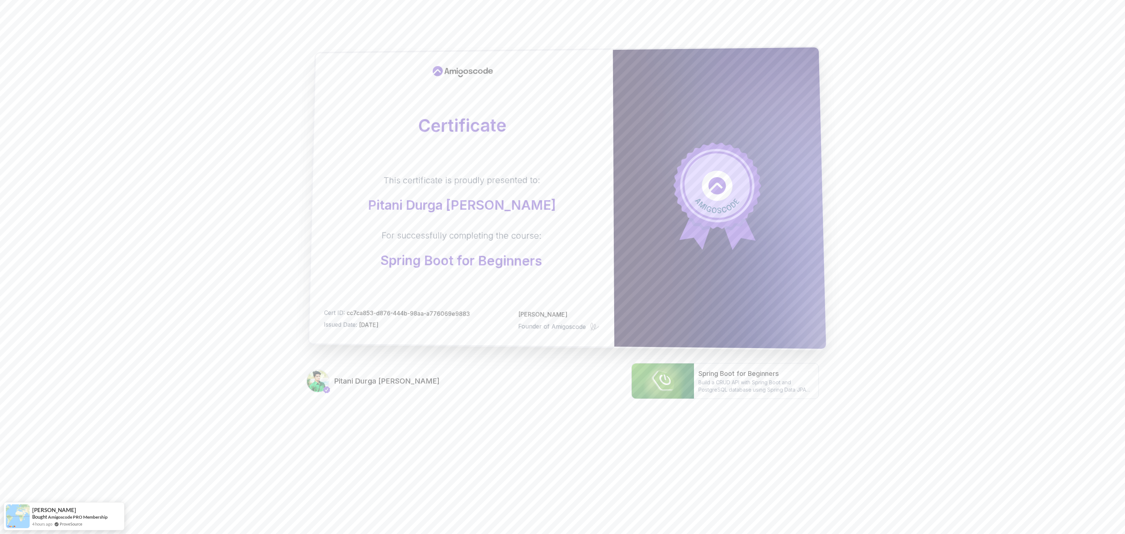
click at [545, 245] on div "This certificate is proudly presented to: Pitani Durga Ganga Prasad For success…" at bounding box center [462, 221] width 274 height 94
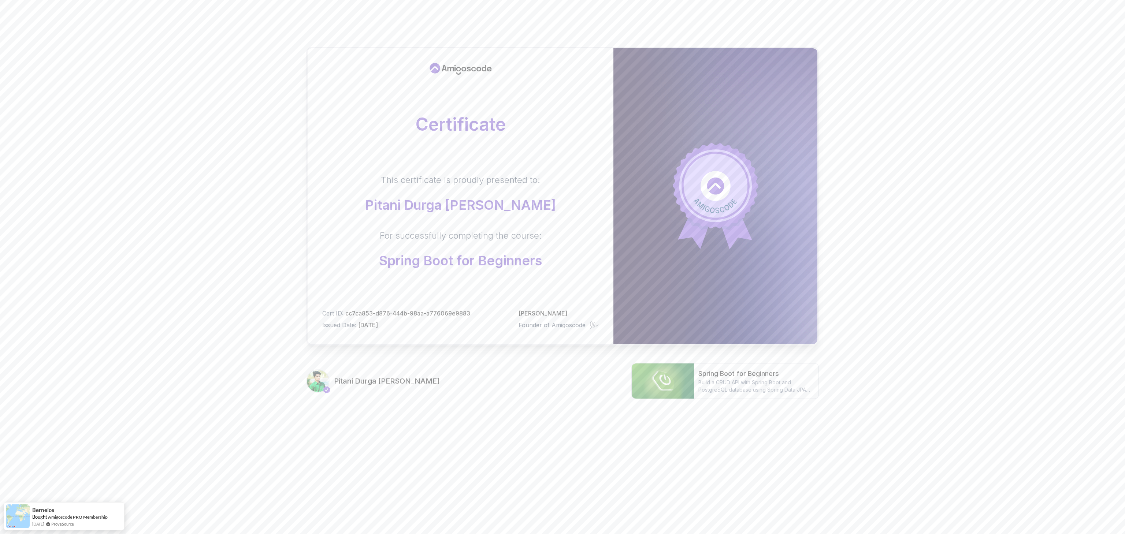
click at [1051, 196] on div "Certificate This certificate is proudly presented to: Pitani Durga [PERSON_NAME…" at bounding box center [562, 231] width 1125 height 463
click at [75, 260] on div "Certificate This certificate is proudly presented to: Pitani Durga [PERSON_NAME…" at bounding box center [562, 231] width 1125 height 463
click at [162, 184] on div "Certificate This certificate is proudly presented to: Pitani Durga [PERSON_NAME…" at bounding box center [562, 231] width 1125 height 463
